Goal: Information Seeking & Learning: Learn about a topic

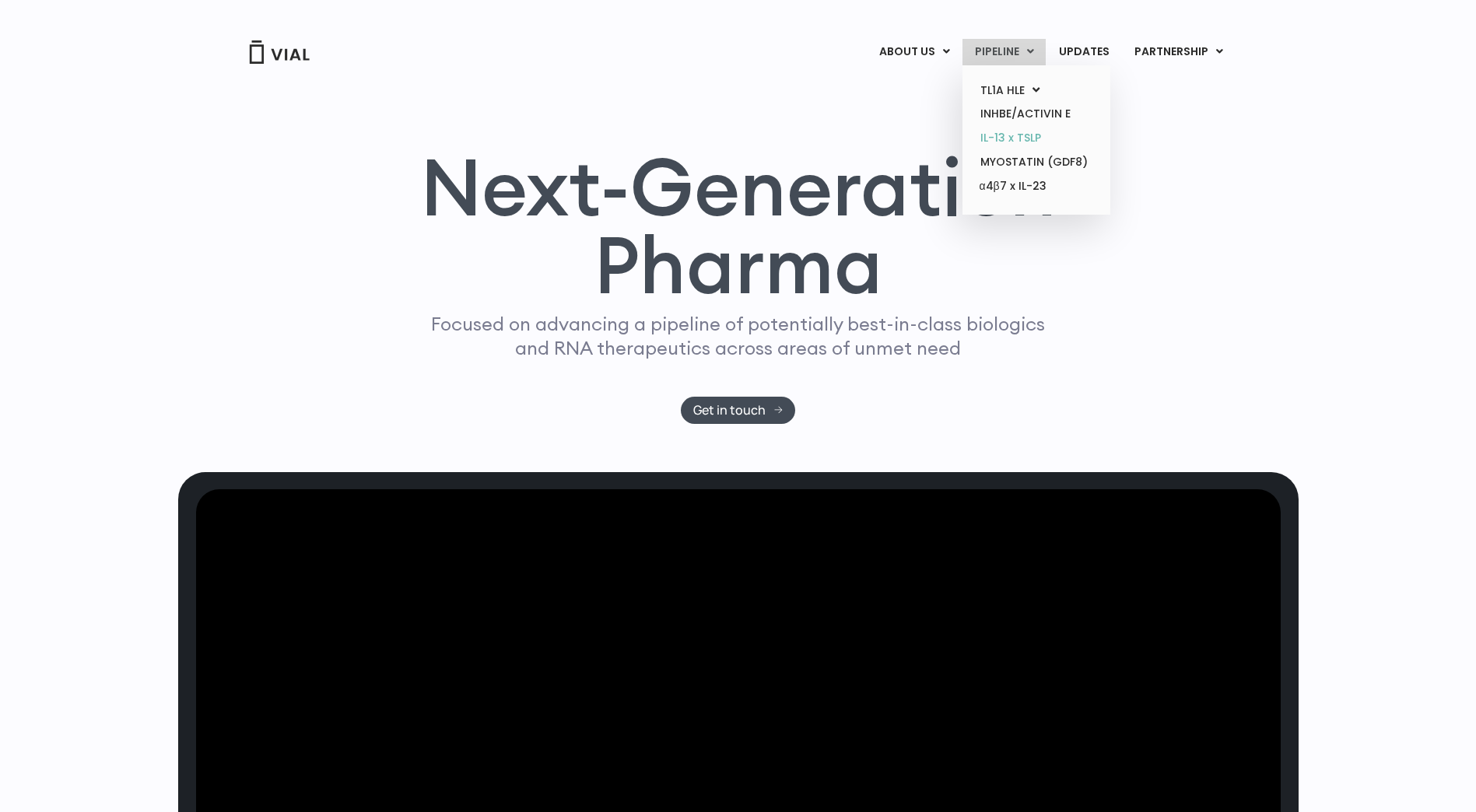
click at [1042, 141] on link "IL-13 x TSLP" at bounding box center [1036, 138] width 136 height 24
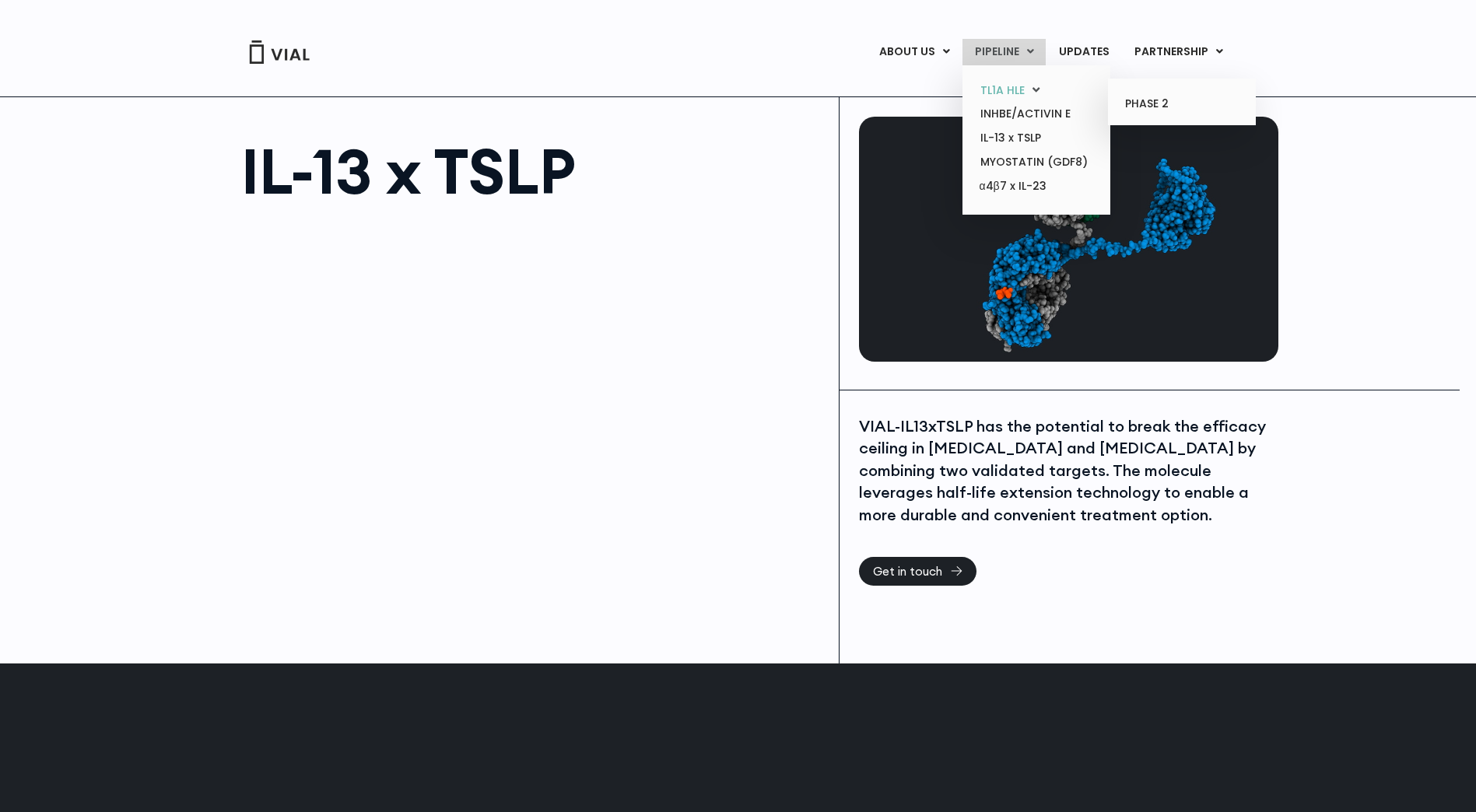
click at [1045, 94] on link "TL1A HLE" at bounding box center [1036, 91] width 136 height 24
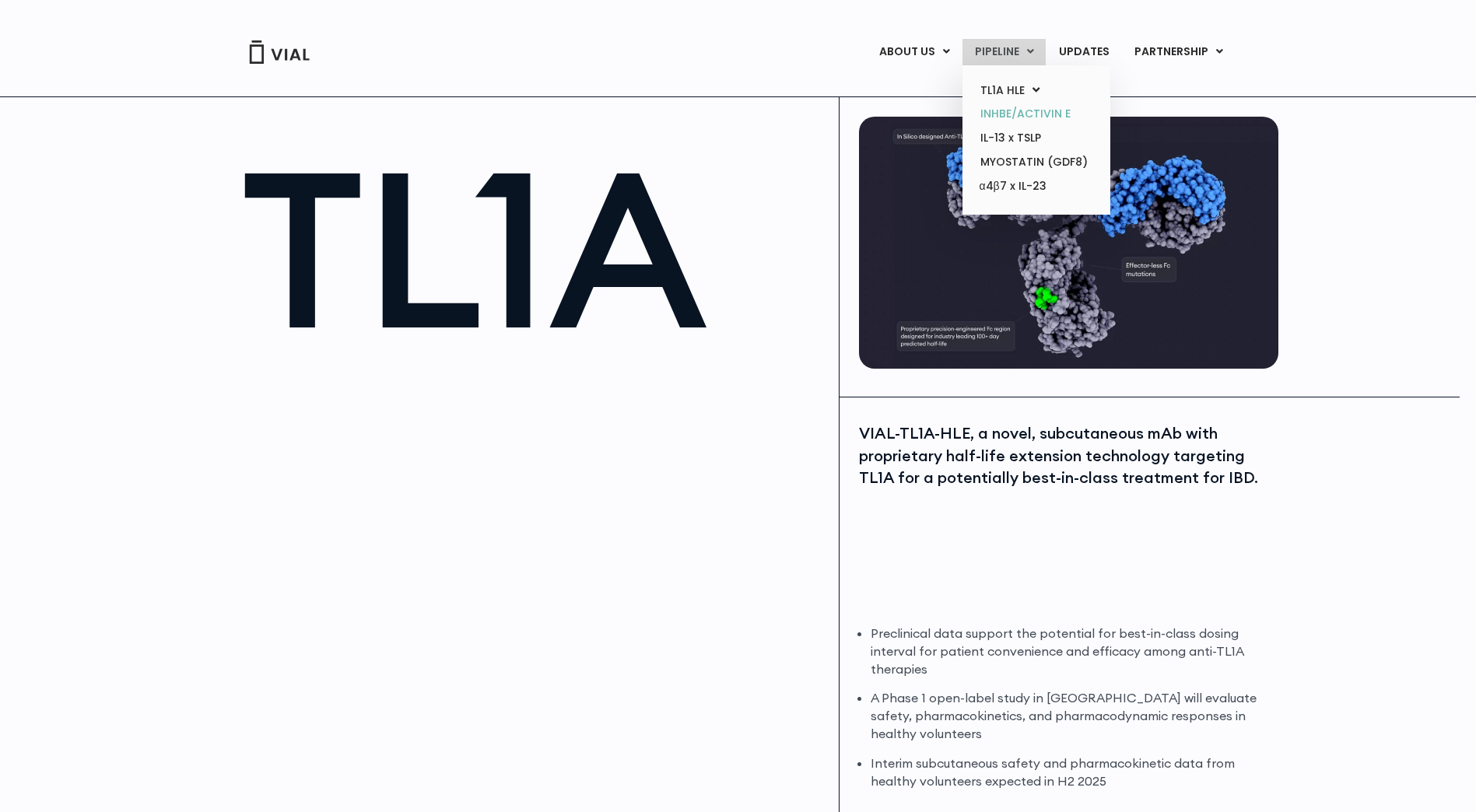
click at [1029, 109] on link "INHBE/ACTIVIN E" at bounding box center [1036, 114] width 136 height 24
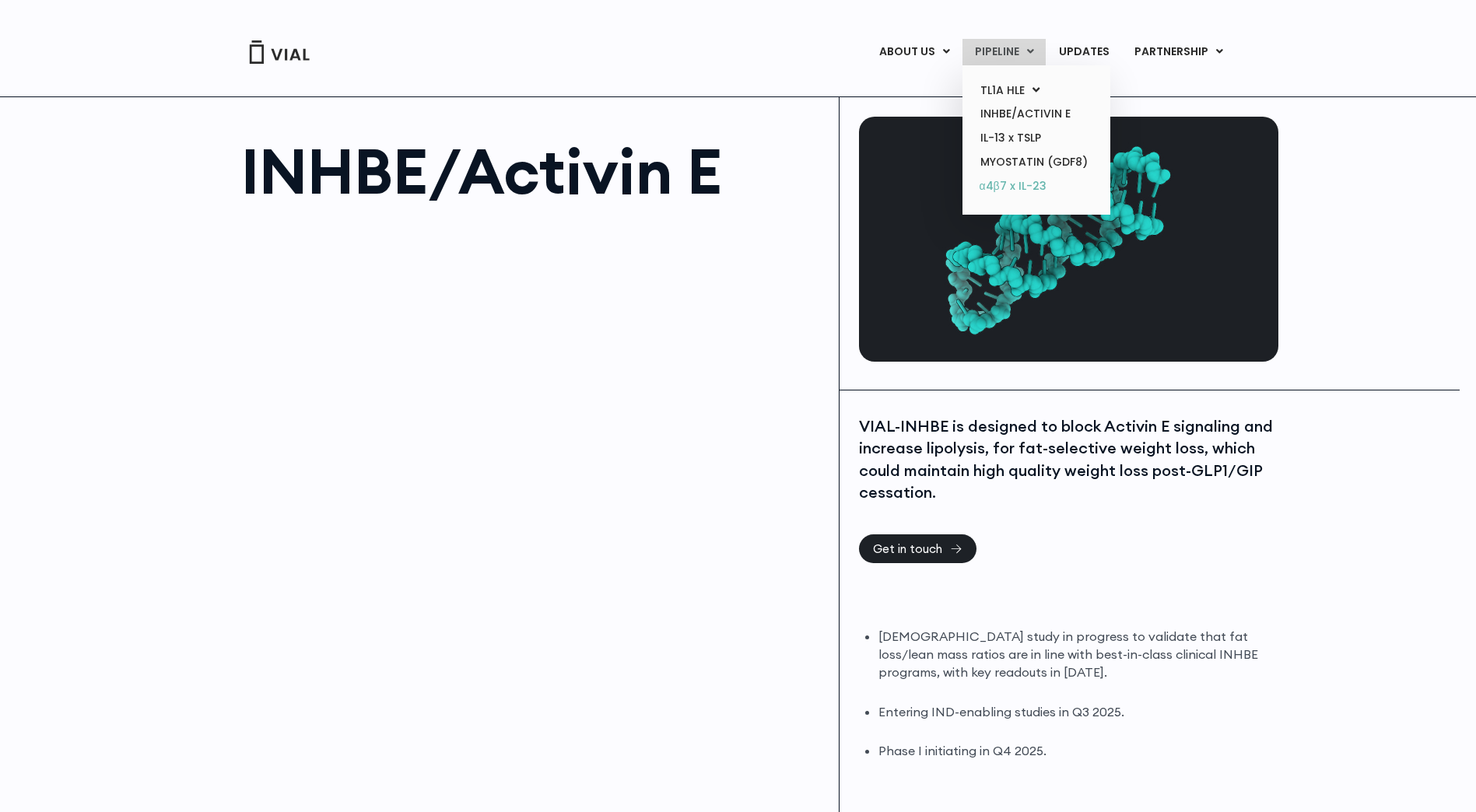
click at [1022, 193] on link "α4β7 x IL-23" at bounding box center [1036, 187] width 136 height 25
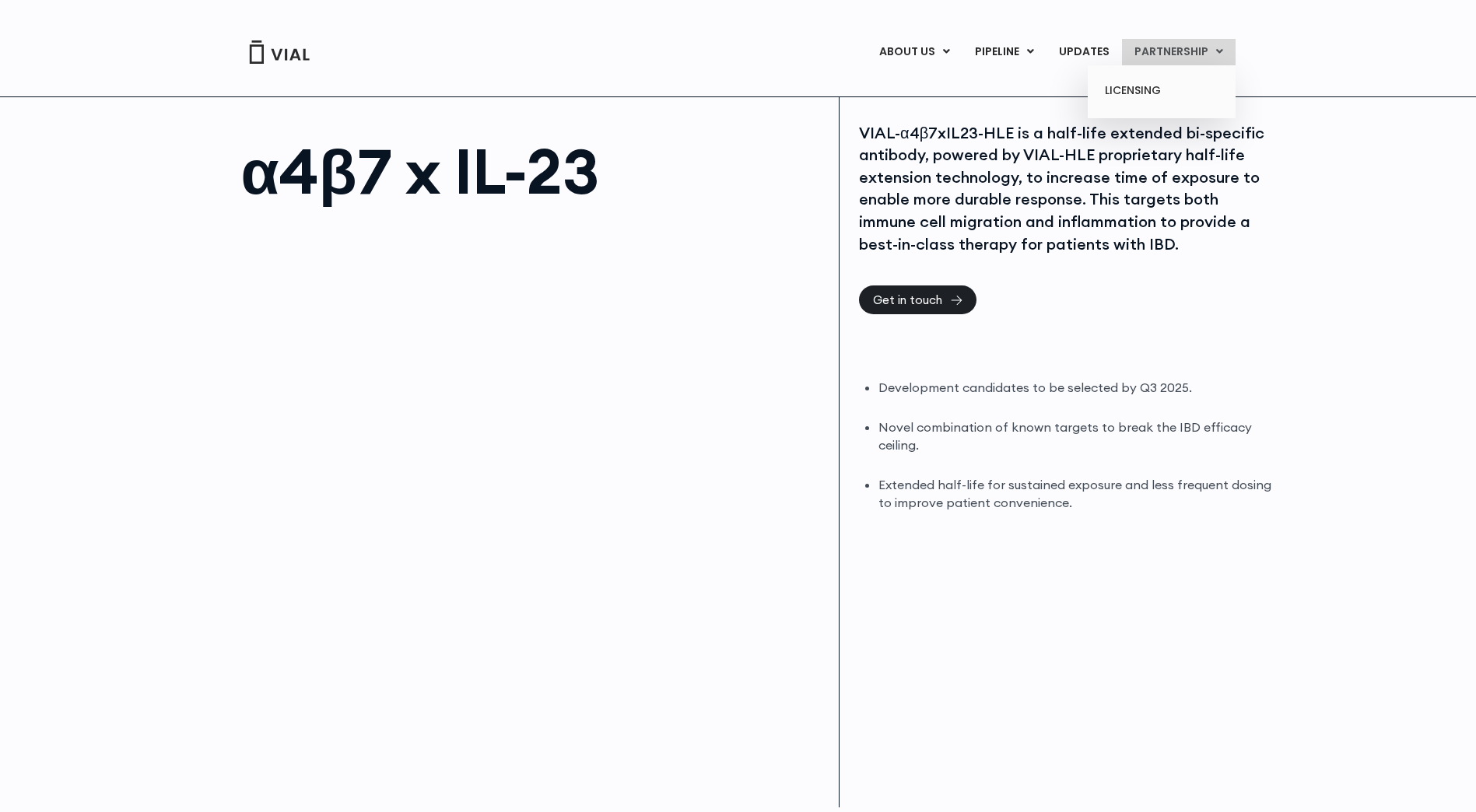
click at [1163, 57] on link "PARTNERSHIP" at bounding box center [1179, 52] width 113 height 27
click at [1120, 92] on link "LICENSING" at bounding box center [1161, 91] width 136 height 25
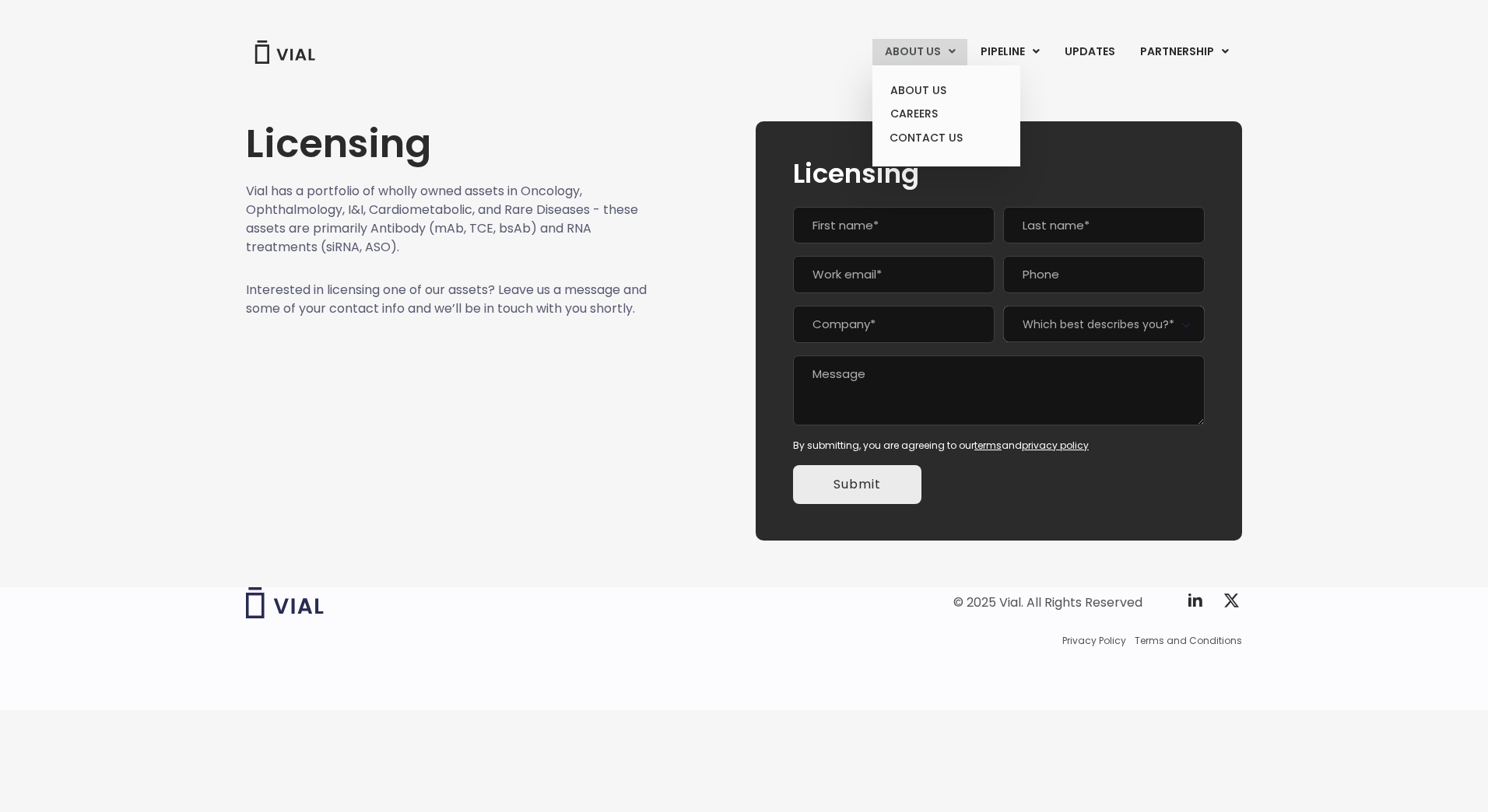
click at [941, 52] on link "ABOUT US" at bounding box center [920, 52] width 95 height 27
click at [946, 85] on link "ABOUT US" at bounding box center [946, 91] width 136 height 24
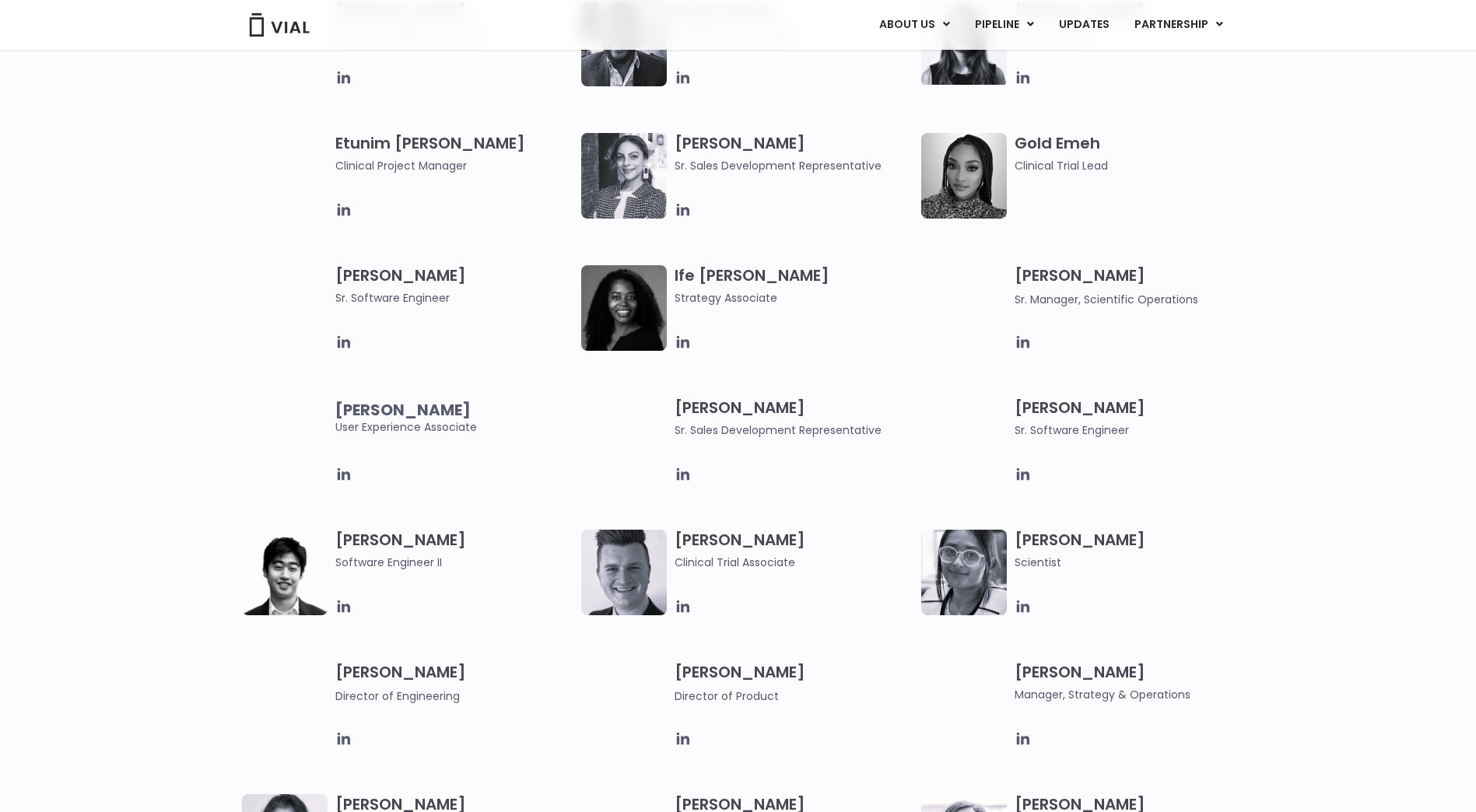
scroll to position [1180, 0]
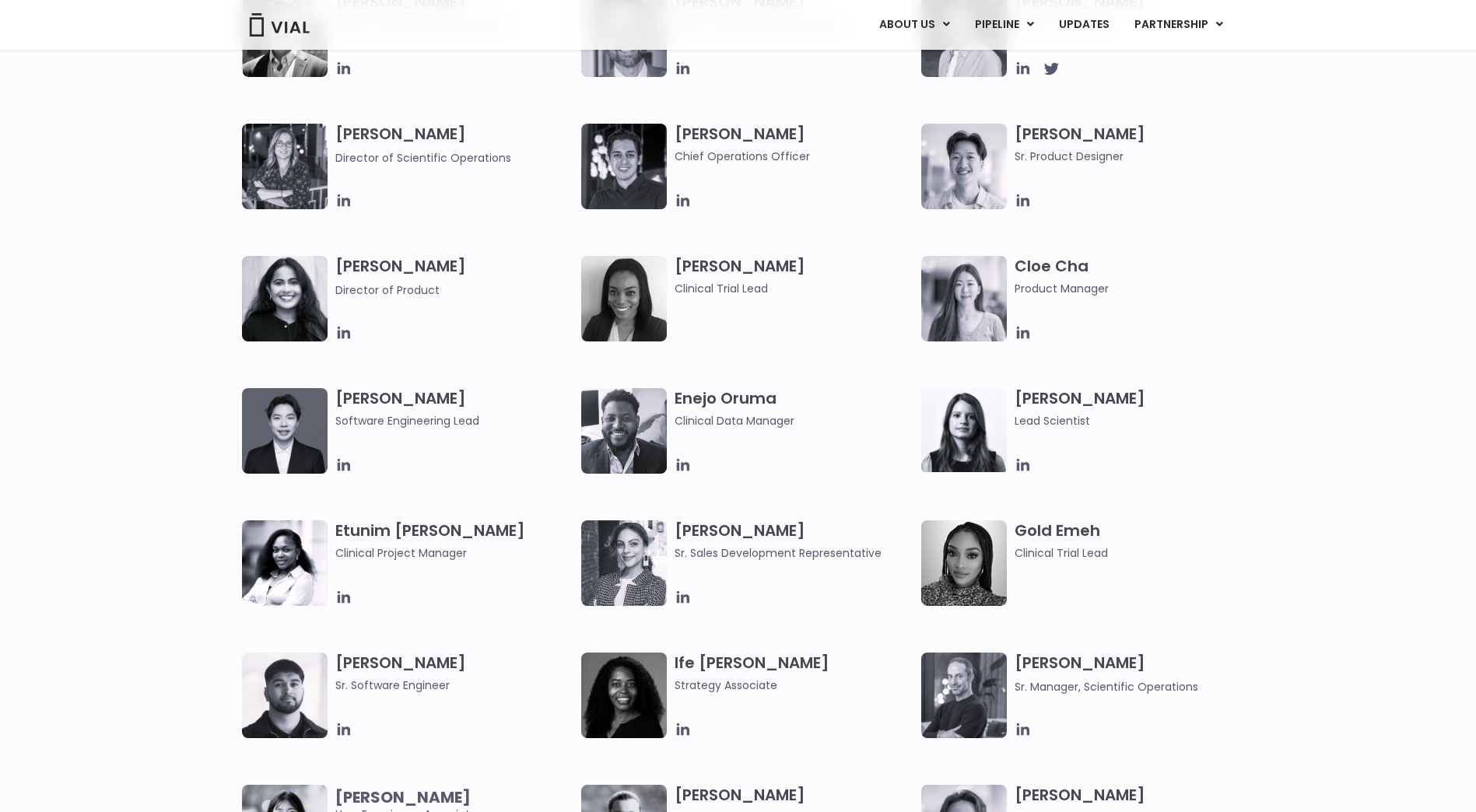
click at [279, 23] on img at bounding box center [278, 24] width 62 height 23
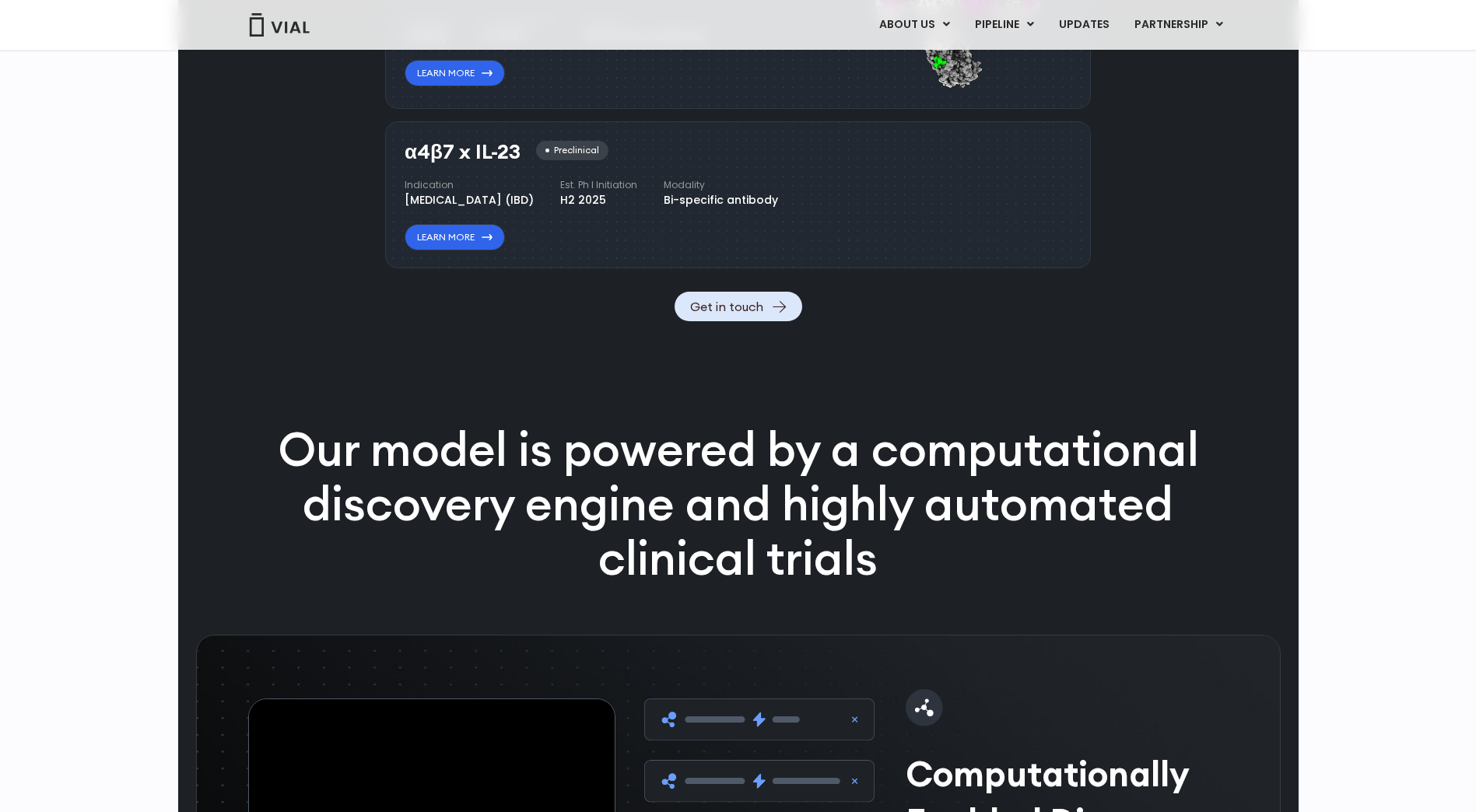
scroll to position [1721, 0]
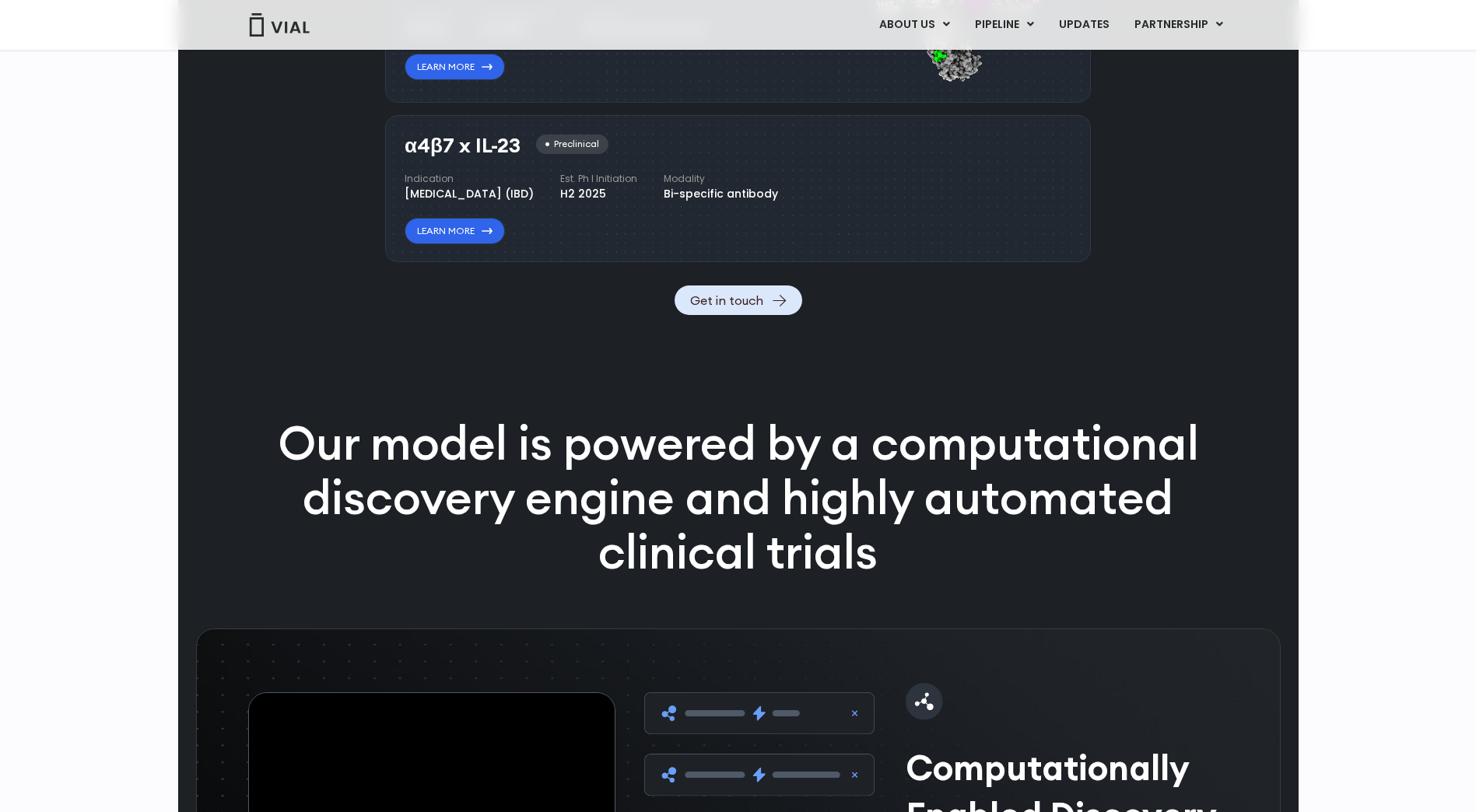
click at [286, 22] on img at bounding box center [278, 24] width 62 height 23
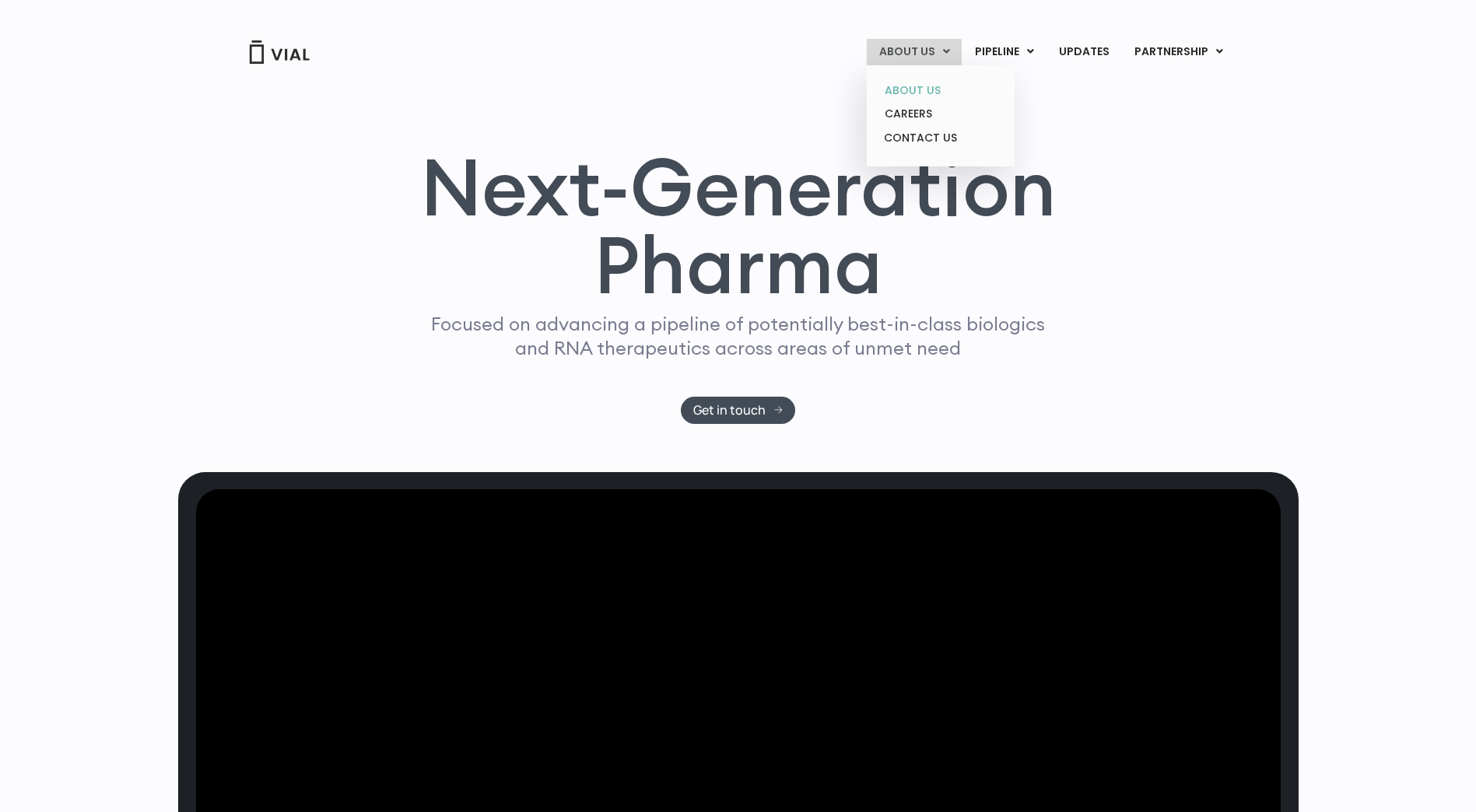
click at [903, 88] on link "ABOUT US" at bounding box center [940, 91] width 136 height 24
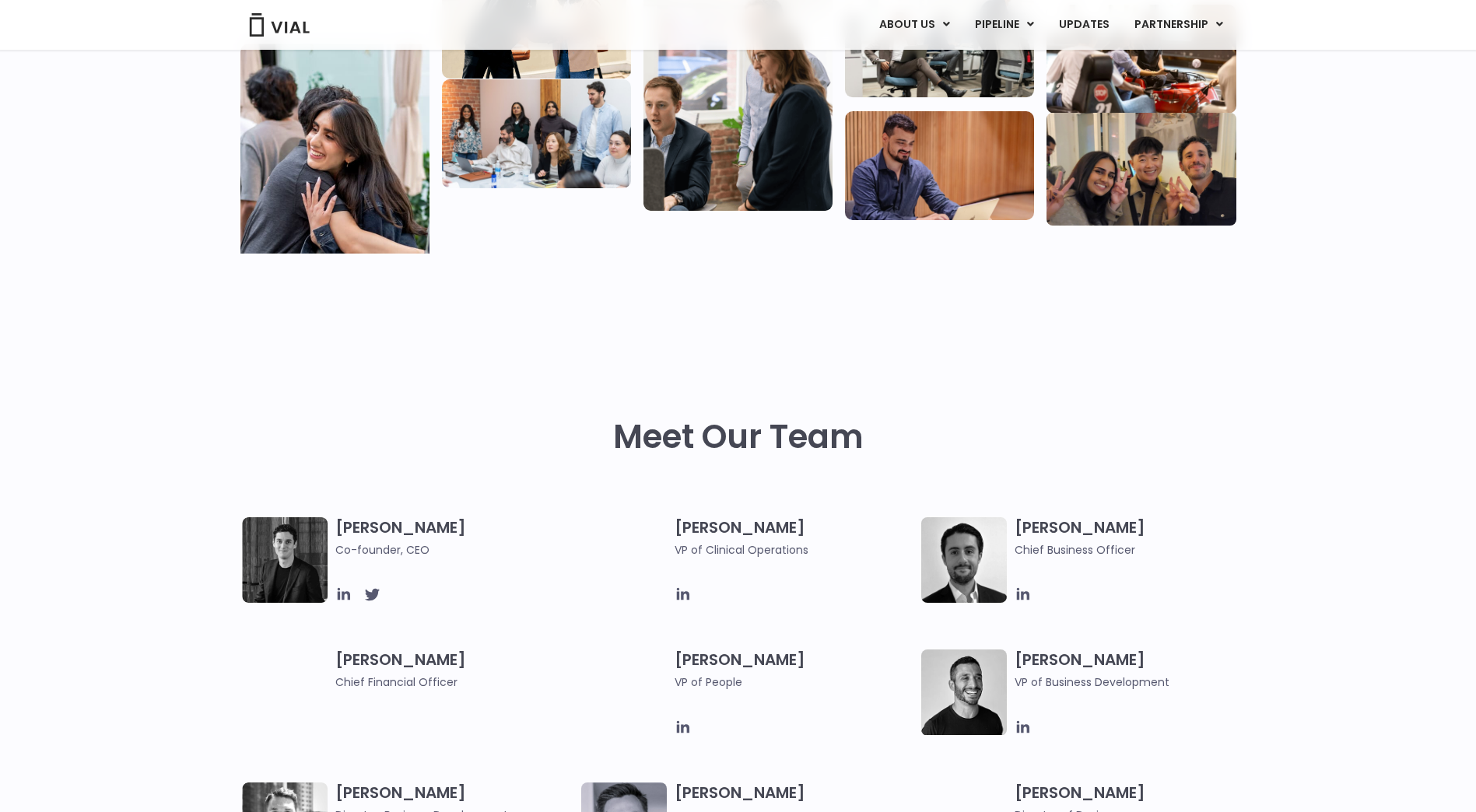
scroll to position [778, 0]
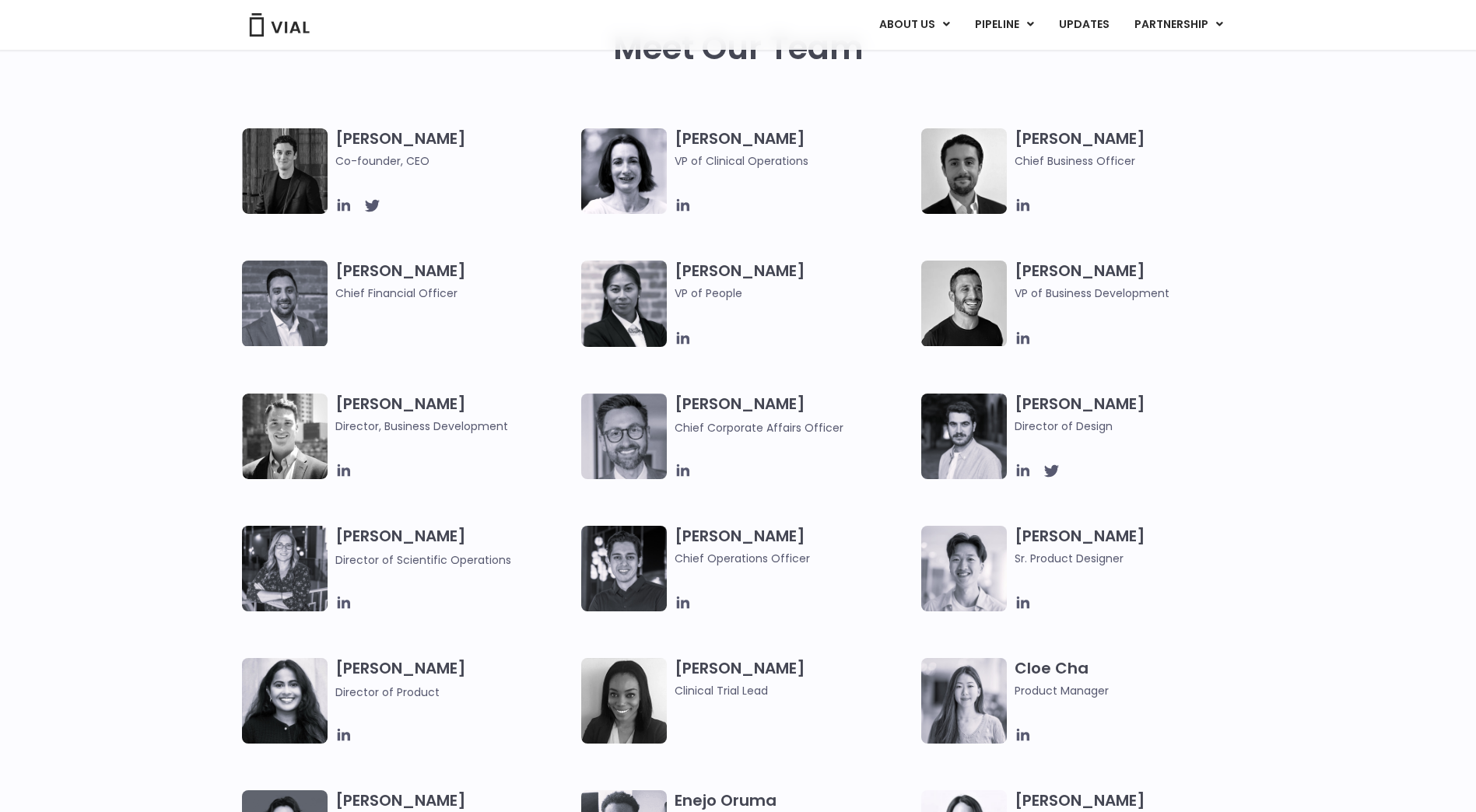
click at [271, 148] on img at bounding box center [285, 171] width 85 height 85
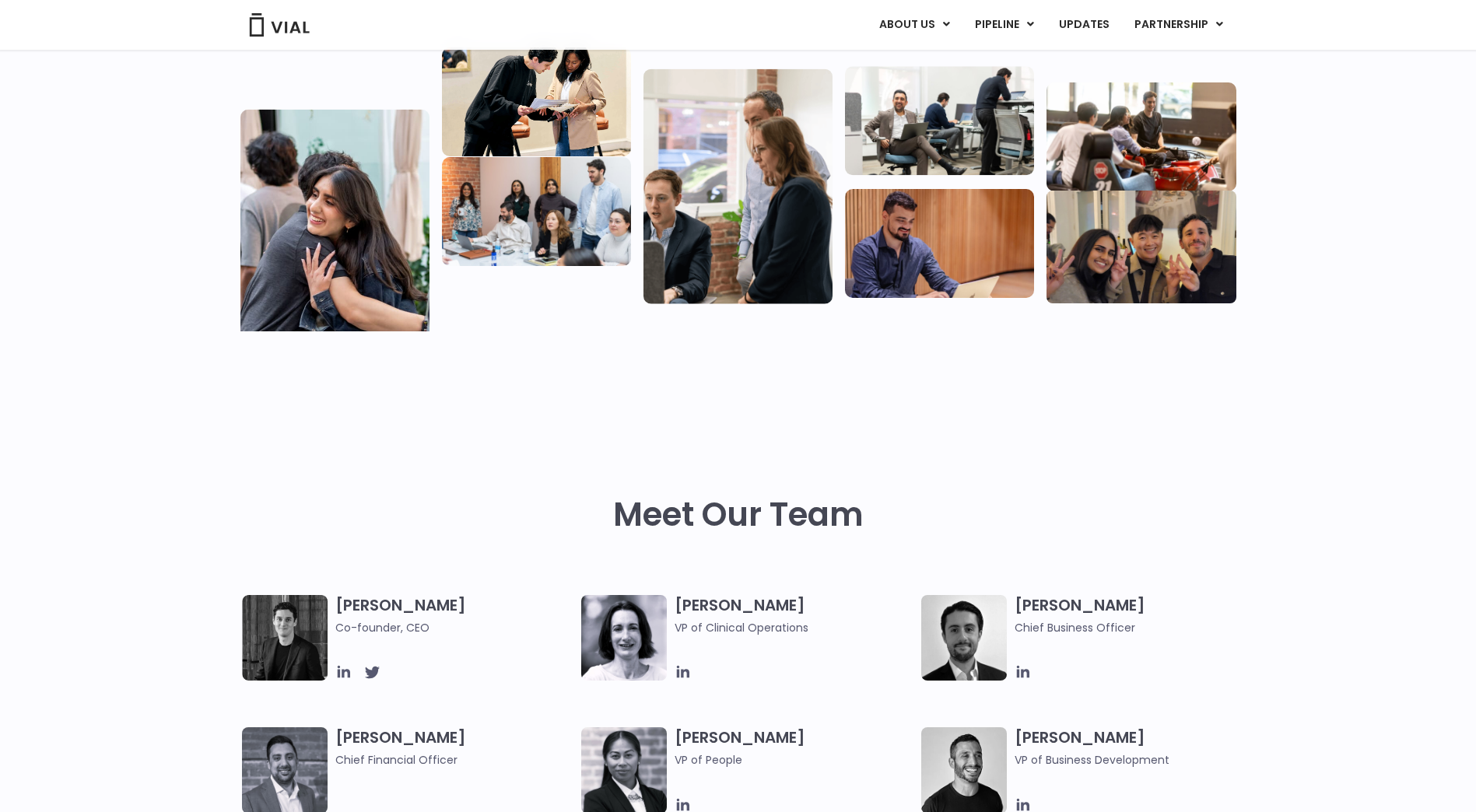
scroll to position [0, 0]
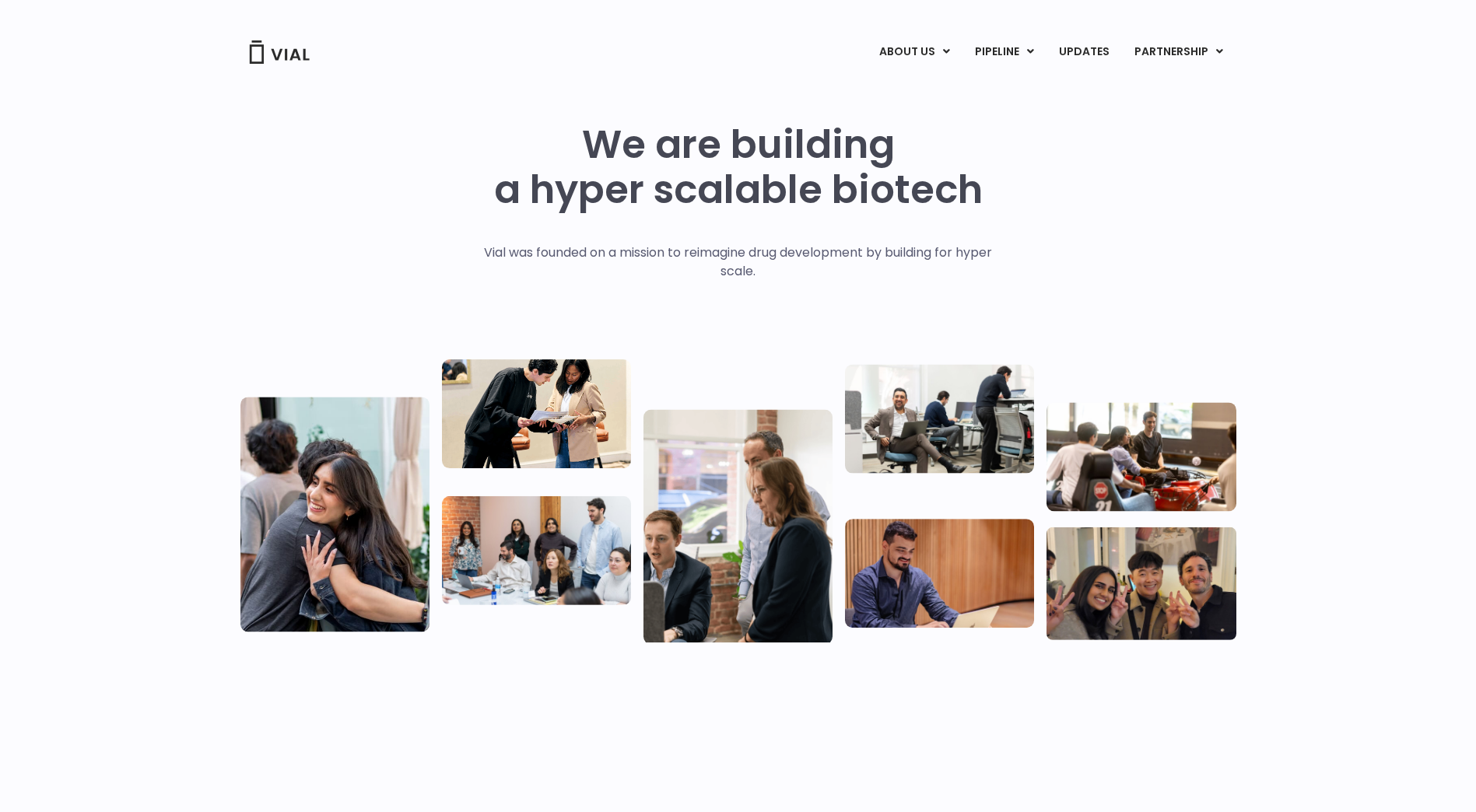
click at [300, 58] on img at bounding box center [278, 52] width 62 height 23
